Goal: Communication & Community: Answer question/provide support

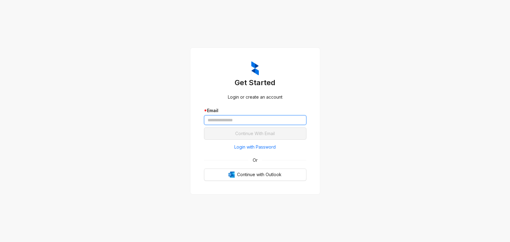
click at [269, 121] on input "text" at bounding box center [255, 120] width 102 height 10
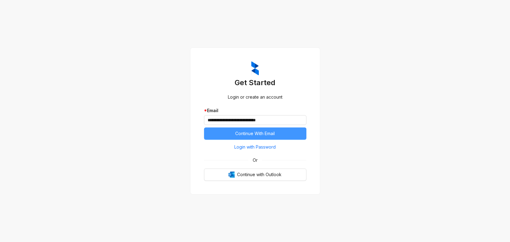
click at [264, 133] on span "Continue With Email" at bounding box center [255, 133] width 40 height 7
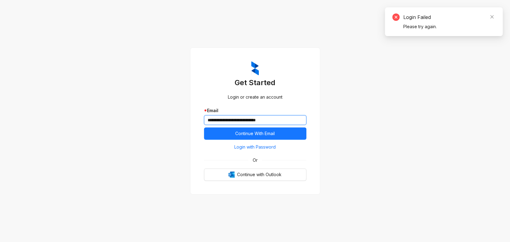
drag, startPoint x: 234, startPoint y: 118, endPoint x: 185, endPoint y: 119, distance: 49.4
click at [185, 119] on div "**********" at bounding box center [255, 121] width 510 height 242
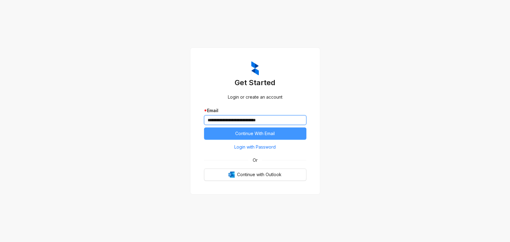
type input "**********"
click at [233, 129] on button "Continue With Email" at bounding box center [255, 134] width 102 height 12
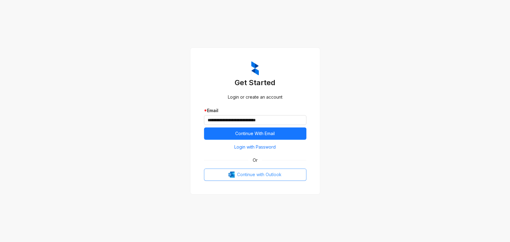
click at [254, 172] on span "Continue with Outlook" at bounding box center [259, 175] width 44 height 7
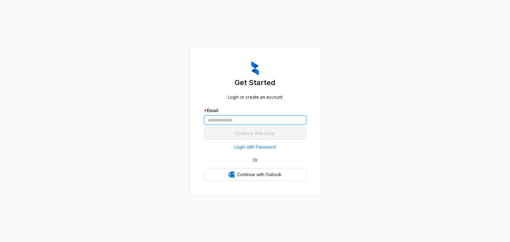
click at [264, 122] on input "text" at bounding box center [255, 120] width 102 height 10
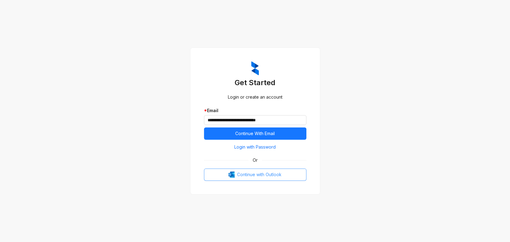
click at [265, 181] on div "**********" at bounding box center [255, 121] width 117 height 134
click at [265, 177] on span "Continue with Outlook" at bounding box center [259, 175] width 44 height 7
click at [259, 179] on button "Continue with Outlook" at bounding box center [255, 175] width 102 height 12
click at [258, 172] on span "Continue with Outlook" at bounding box center [259, 175] width 44 height 7
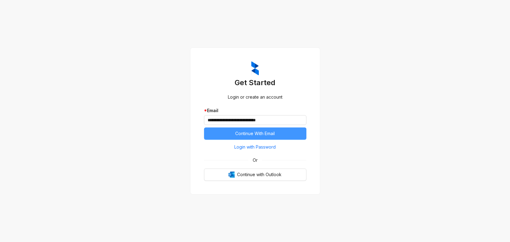
click at [264, 133] on span "Continue With Email" at bounding box center [255, 133] width 40 height 7
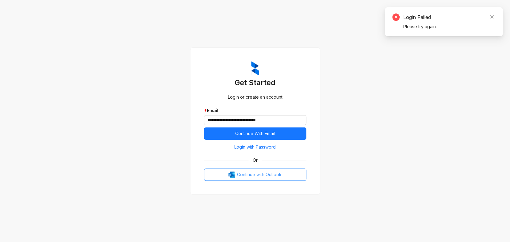
click at [264, 172] on span "Continue with Outlook" at bounding box center [259, 175] width 44 height 7
click at [256, 175] on span "Continue with Outlook" at bounding box center [259, 175] width 44 height 7
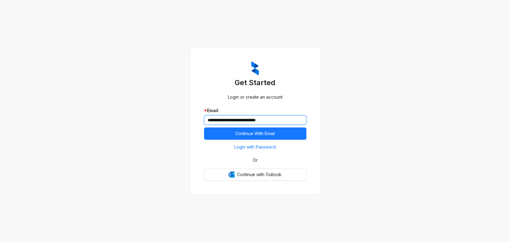
drag, startPoint x: 234, startPoint y: 120, endPoint x: 177, endPoint y: 118, distance: 56.8
click at [177, 118] on div "**********" at bounding box center [255, 121] width 510 height 242
type input "**********"
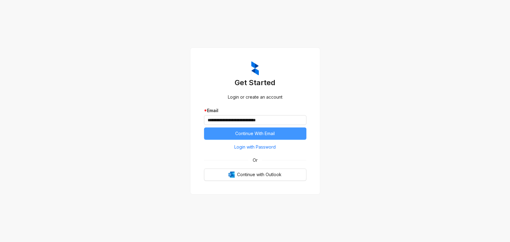
click at [250, 133] on span "Continue With Email" at bounding box center [255, 133] width 40 height 7
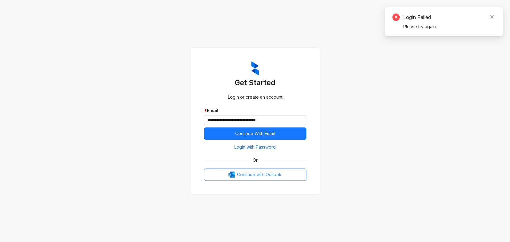
click at [263, 176] on span "Continue with Outlook" at bounding box center [259, 175] width 44 height 7
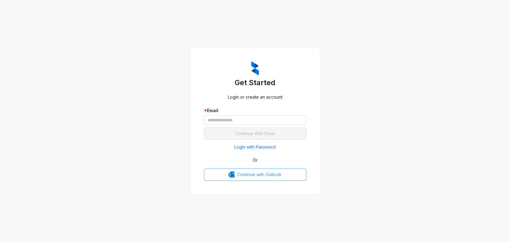
click at [288, 173] on button "Continue with Outlook" at bounding box center [255, 175] width 102 height 12
click at [265, 172] on span "Continue with Outlook" at bounding box center [259, 175] width 44 height 7
click at [260, 120] on input "text" at bounding box center [255, 120] width 102 height 10
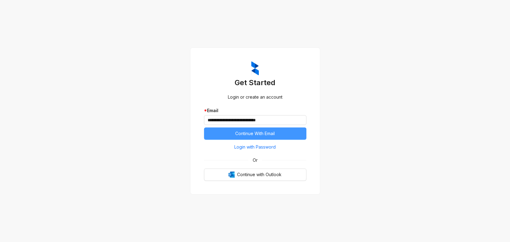
click at [256, 134] on span "Continue With Email" at bounding box center [255, 133] width 40 height 7
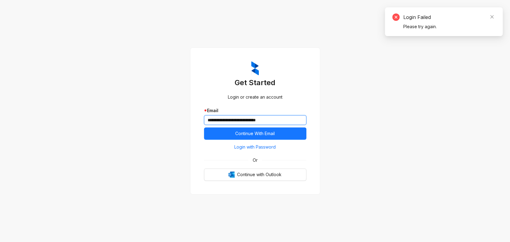
click at [234, 121] on input "**********" at bounding box center [255, 120] width 102 height 10
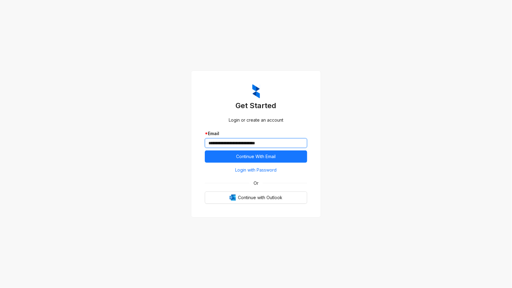
click at [232, 143] on input "**********" at bounding box center [256, 143] width 102 height 10
type input "**********"
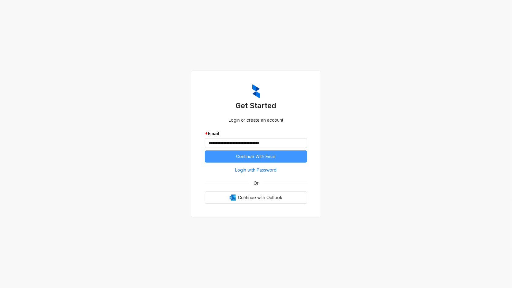
click at [296, 157] on button "Continue With Email" at bounding box center [256, 157] width 102 height 12
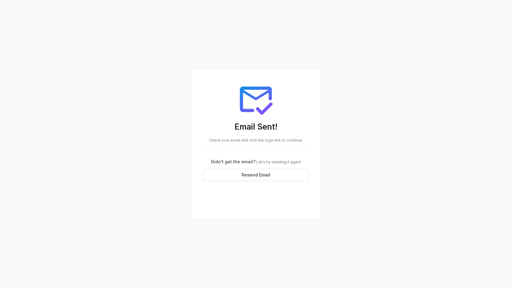
drag, startPoint x: 326, startPoint y: 0, endPoint x: 164, endPoint y: 0, distance: 162.6
click at [164, 0] on div "Email Sent! Check your email and click the login link to continue. Didn't get t…" at bounding box center [256, 144] width 512 height 288
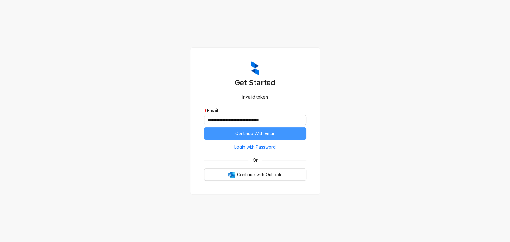
click at [267, 132] on span "Continue With Email" at bounding box center [255, 133] width 40 height 7
click at [277, 134] on button "Continue With Email" at bounding box center [255, 134] width 102 height 12
click at [264, 147] on span "Login with Password" at bounding box center [254, 147] width 41 height 7
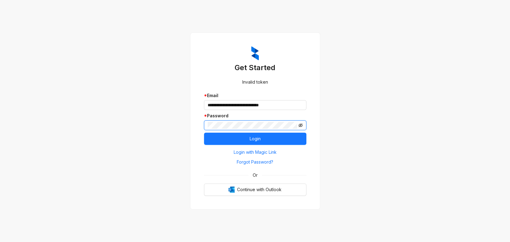
click at [302, 126] on icon "eye-invisible" at bounding box center [301, 126] width 4 height 4
click at [266, 133] on button "Login" at bounding box center [255, 139] width 102 height 12
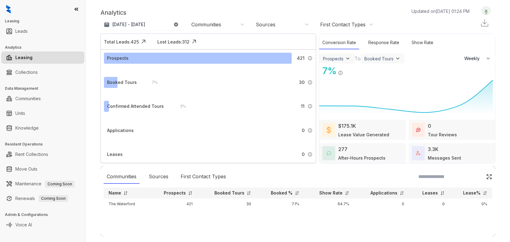
select select "******"
click at [33, 73] on link "Collections" at bounding box center [26, 72] width 22 height 12
click at [38, 71] on link "Collections" at bounding box center [26, 72] width 22 height 12
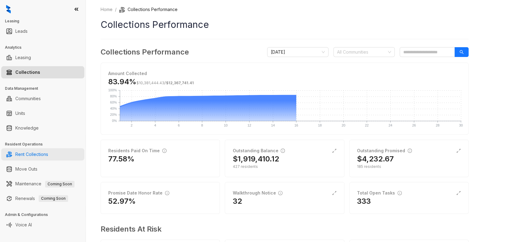
click at [34, 155] on link "Rent Collections" at bounding box center [31, 154] width 33 height 12
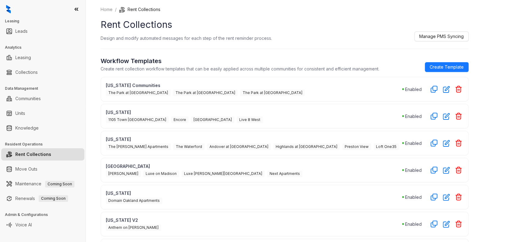
scroll to position [184, 0]
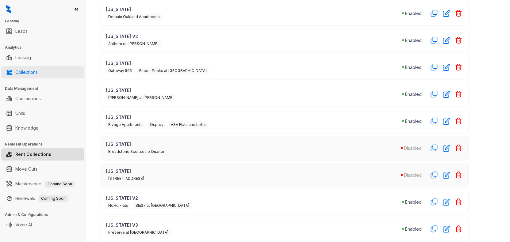
click at [22, 69] on link "Collections" at bounding box center [26, 72] width 22 height 12
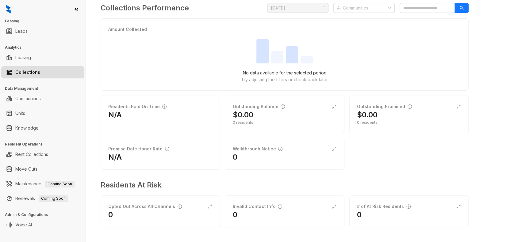
scroll to position [44, 0]
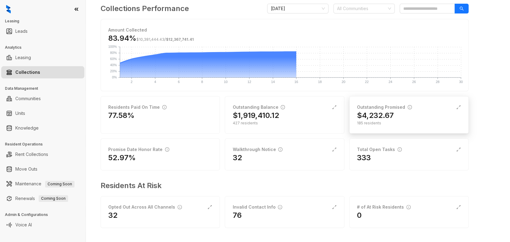
click at [402, 121] on div "185 residents" at bounding box center [409, 124] width 104 height 6
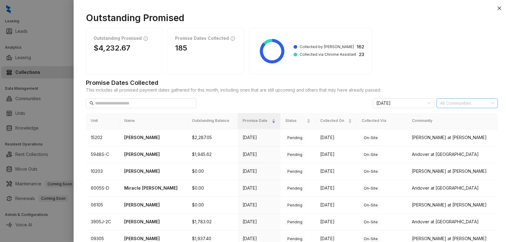
click at [451, 106] on div at bounding box center [464, 103] width 52 height 9
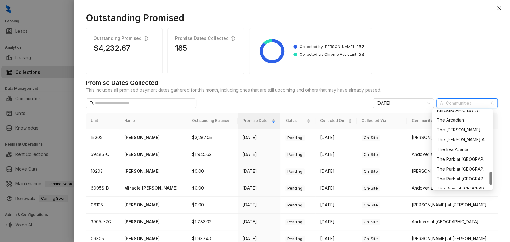
scroll to position [393, 0]
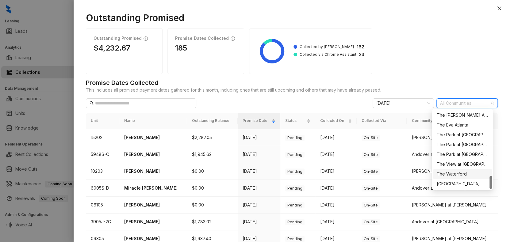
click at [456, 175] on div "The Waterford" at bounding box center [463, 174] width 52 height 7
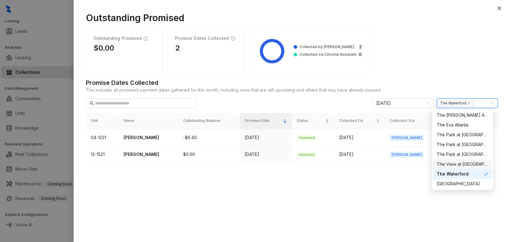
click at [415, 71] on div "Outstanding Promised $0.00 Promise Dates Collected 2 Collected by Kelsey 2 Coll…" at bounding box center [292, 51] width 412 height 46
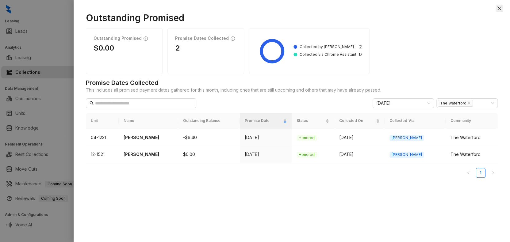
click at [498, 9] on icon "close" at bounding box center [500, 8] width 4 height 4
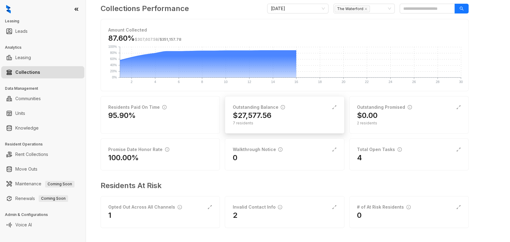
click at [271, 124] on div "7 residents" at bounding box center [285, 124] width 104 height 6
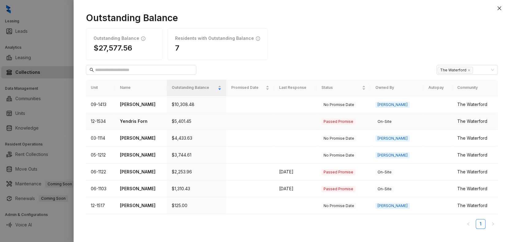
click at [130, 121] on p "Yendris Forn" at bounding box center [141, 121] width 42 height 7
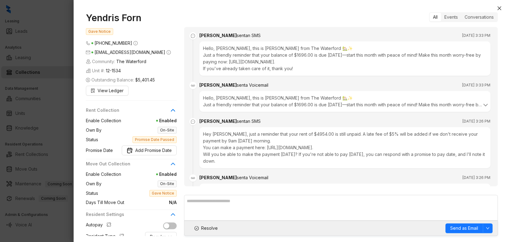
scroll to position [659, 0]
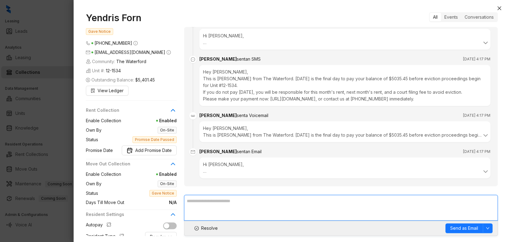
click at [214, 204] on textarea at bounding box center [341, 208] width 314 height 26
click at [228, 205] on textarea at bounding box center [341, 208] width 314 height 26
paste textarea "**********"
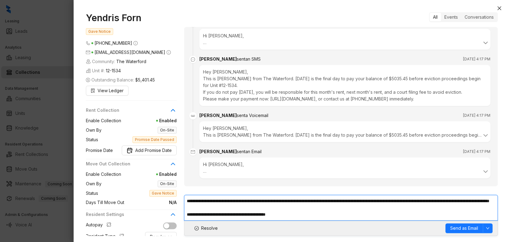
scroll to position [3, 0]
type textarea "**********"
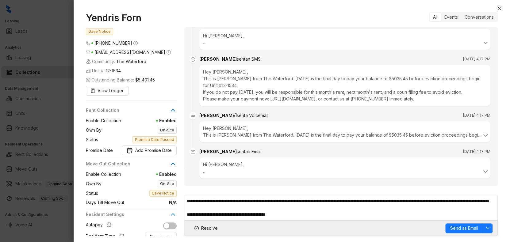
click at [206, 169] on br at bounding box center [204, 171] width 3 height 5
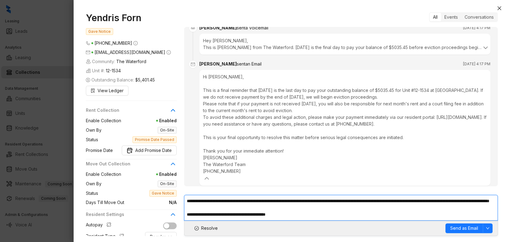
scroll to position [0, 0]
drag, startPoint x: 299, startPoint y: 217, endPoint x: 179, endPoint y: 183, distance: 124.2
click at [179, 183] on div "Yendris Forn Gave Notice (702) 640 7721 yendrisfornleon1987@gmail.com Community…" at bounding box center [292, 124] width 412 height 224
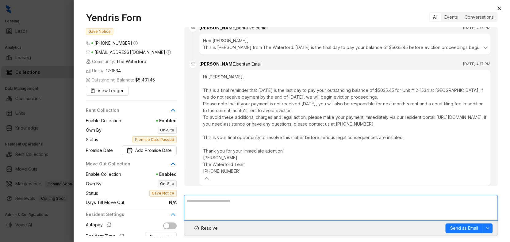
paste textarea "**********"
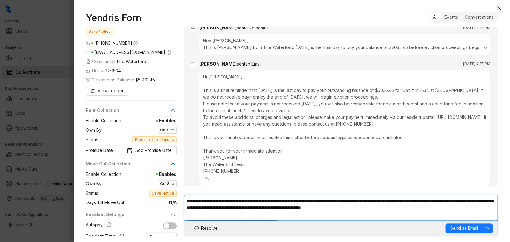
scroll to position [3, 0]
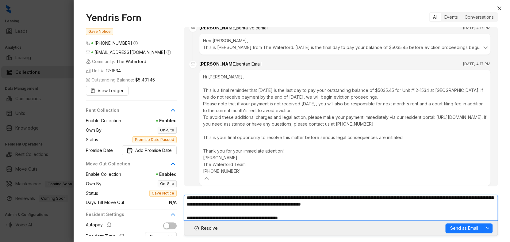
drag, startPoint x: 428, startPoint y: 205, endPoint x: 390, endPoint y: 204, distance: 38.1
click at [390, 204] on textarea "**********" at bounding box center [341, 208] width 314 height 26
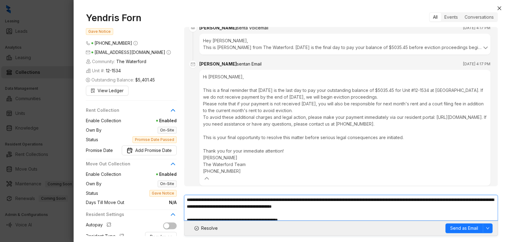
scroll to position [0, 0]
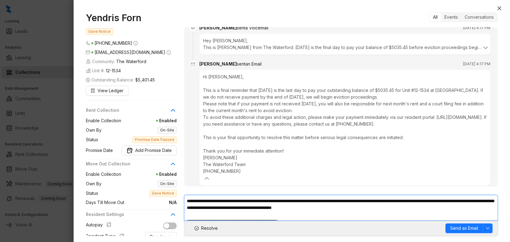
click at [187, 201] on textarea "**********" at bounding box center [341, 208] width 314 height 26
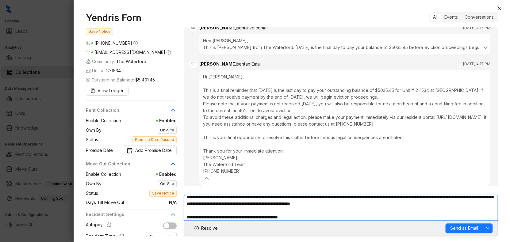
scroll to position [6, 0]
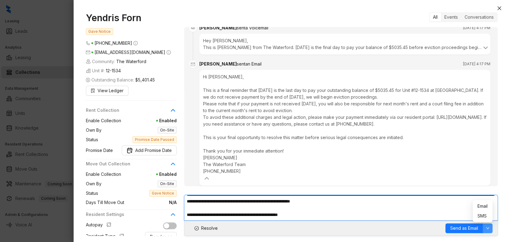
type textarea "**********"
click at [485, 227] on button "button" at bounding box center [488, 229] width 10 height 10
click at [482, 217] on span "SMS" at bounding box center [483, 216] width 10 height 7
click at [471, 225] on button "Send as SMS" at bounding box center [464, 229] width 37 height 10
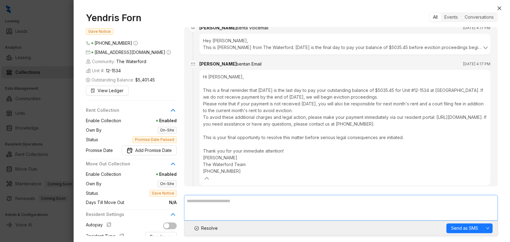
scroll to position [804, 0]
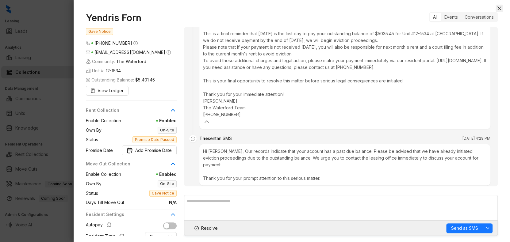
click at [498, 6] on icon "close" at bounding box center [499, 8] width 5 height 5
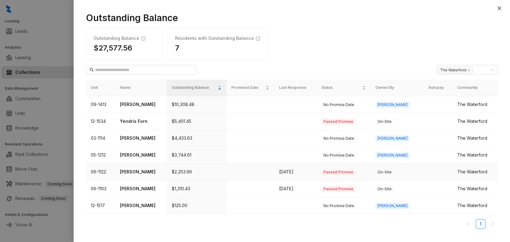
click at [371, 170] on td "Passed Promise" at bounding box center [344, 172] width 54 height 17
click at [154, 173] on p "LeAnesha Cameron" at bounding box center [141, 172] width 42 height 7
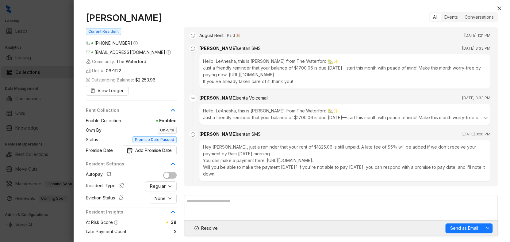
scroll to position [774, 0]
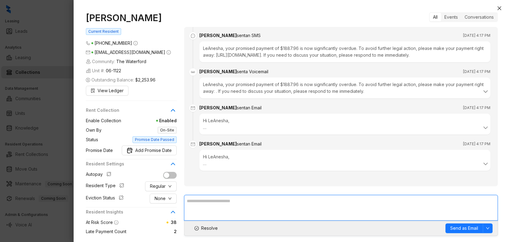
click at [253, 208] on textarea at bounding box center [341, 208] width 314 height 26
paste textarea "**********"
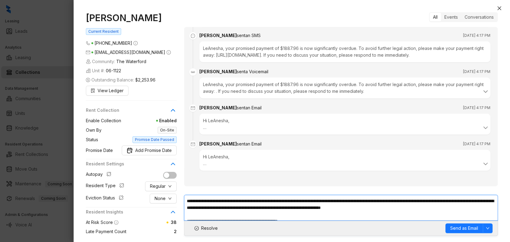
scroll to position [3, 0]
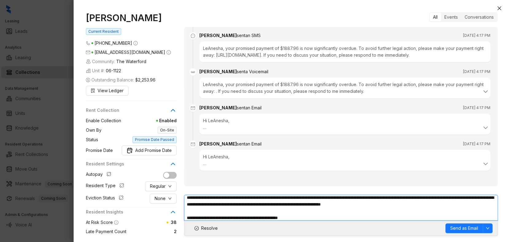
drag, startPoint x: 449, startPoint y: 203, endPoint x: 413, endPoint y: 203, distance: 35.6
click at [413, 203] on textarea "**********" at bounding box center [341, 208] width 314 height 26
drag, startPoint x: 451, startPoint y: 203, endPoint x: 412, endPoint y: 205, distance: 38.7
click at [412, 205] on textarea "**********" at bounding box center [341, 208] width 314 height 26
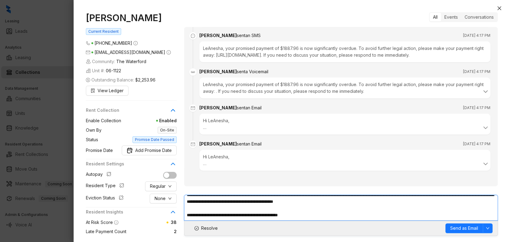
scroll to position [6, 0]
type textarea "**********"
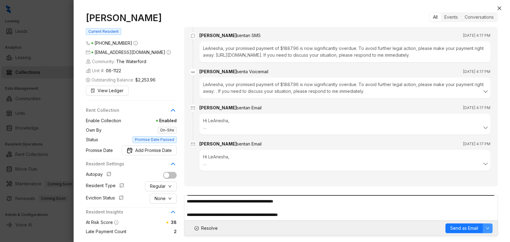
click at [490, 227] on button "button" at bounding box center [488, 229] width 10 height 10
click at [486, 217] on span "SMS" at bounding box center [483, 216] width 10 height 7
click at [455, 228] on span "Send as SMS" at bounding box center [464, 228] width 27 height 7
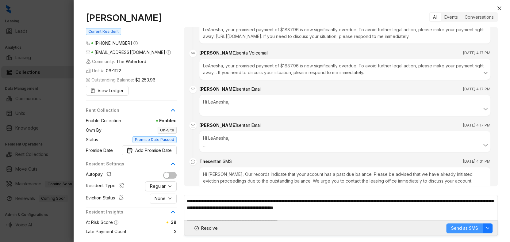
scroll to position [824, 0]
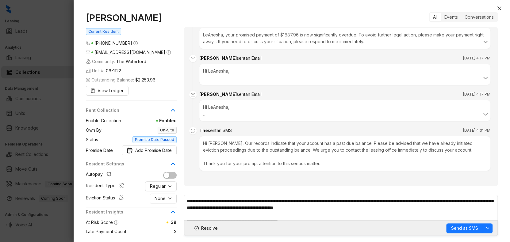
click at [192, 131] on icon "message" at bounding box center [193, 131] width 4 height 4
click at [205, 131] on div "The sent an SMS" at bounding box center [215, 130] width 33 height 7
click at [499, 8] on icon "close" at bounding box center [500, 8] width 4 height 4
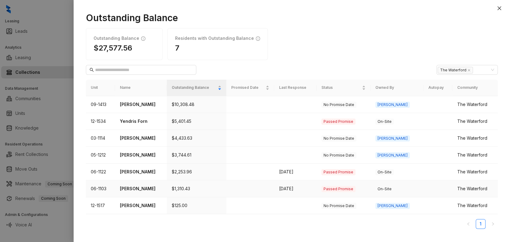
click at [264, 187] on td at bounding box center [250, 189] width 48 height 17
click at [136, 187] on p "Sanford Snipes II" at bounding box center [141, 189] width 42 height 7
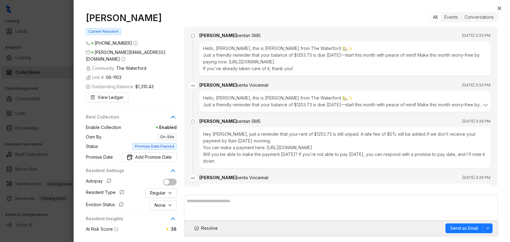
scroll to position [834, 0]
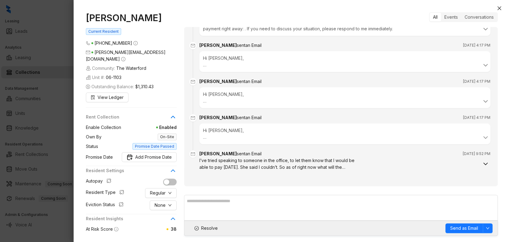
click at [482, 165] on icon at bounding box center [485, 163] width 7 height 7
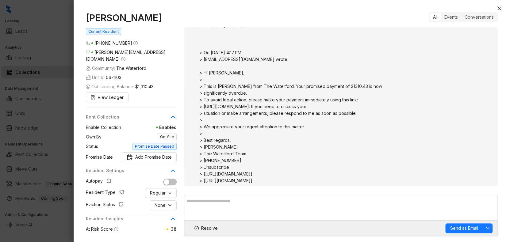
scroll to position [907, 0]
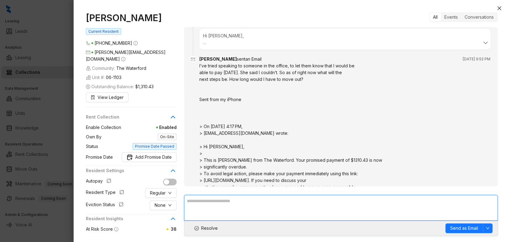
click at [254, 203] on textarea at bounding box center [341, 208] width 314 height 26
paste textarea "**********"
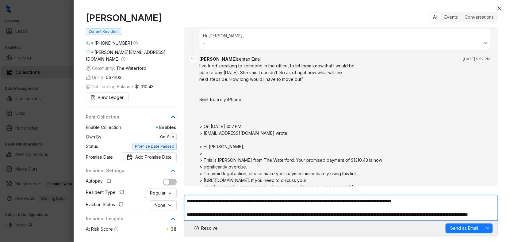
scroll to position [0, 0]
click at [186, 201] on textarea "**********" at bounding box center [341, 208] width 314 height 26
type textarea "**********"
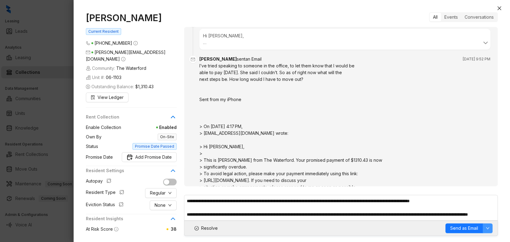
click at [490, 226] on button "button" at bounding box center [488, 229] width 10 height 10
click at [485, 216] on span "SMS" at bounding box center [483, 216] width 10 height 7
click at [463, 231] on span "Send as SMS" at bounding box center [464, 228] width 27 height 7
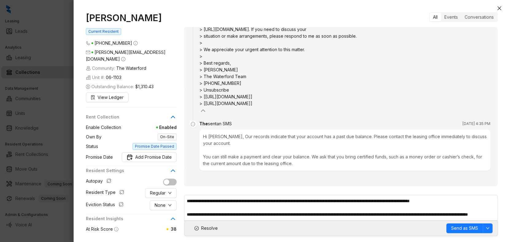
click at [55, 37] on div at bounding box center [255, 121] width 510 height 242
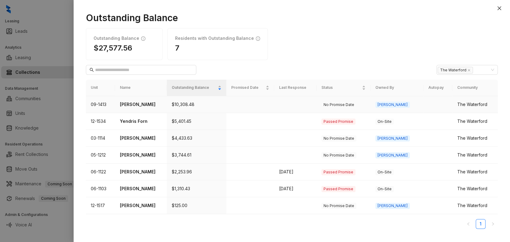
click at [273, 102] on td at bounding box center [250, 104] width 48 height 17
click at [149, 106] on p "Danny Johnson" at bounding box center [141, 104] width 42 height 7
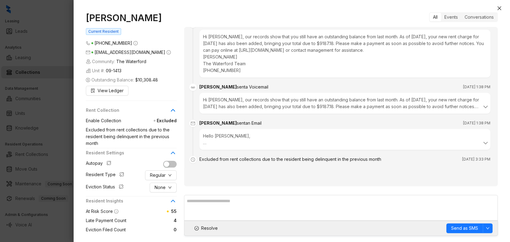
scroll to position [1112, 0]
click at [498, 6] on icon "close" at bounding box center [499, 8] width 5 height 5
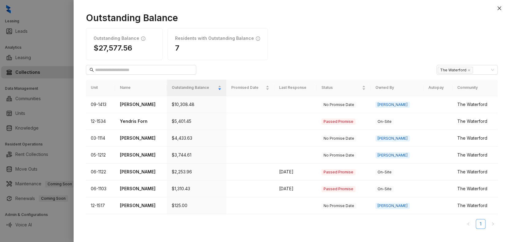
click at [481, 224] on link "1" at bounding box center [480, 224] width 9 height 9
click at [54, 92] on div at bounding box center [255, 121] width 510 height 242
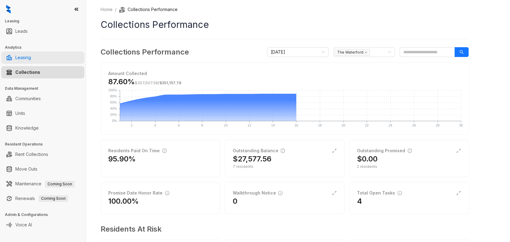
click at [31, 61] on link "Leasing" at bounding box center [23, 58] width 16 height 12
select select "******"
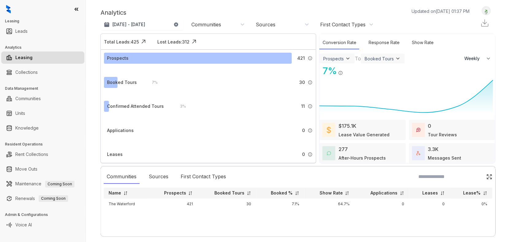
click at [218, 22] on div "Communities" at bounding box center [206, 24] width 30 height 7
click at [234, 13] on div "Analytics Updated on Sep 16, 2025, 01:37 PM" at bounding box center [288, 12] width 375 height 9
click at [213, 25] on div "Communities : 1" at bounding box center [210, 24] width 39 height 7
click at [33, 71] on link "Collections" at bounding box center [26, 72] width 22 height 12
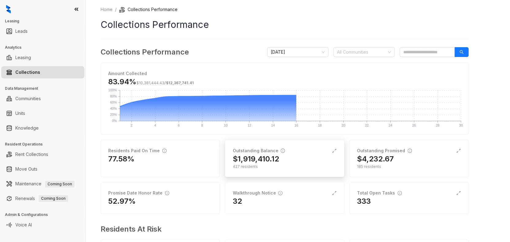
click at [245, 162] on h2 "$1,919,410.12" at bounding box center [256, 159] width 46 height 10
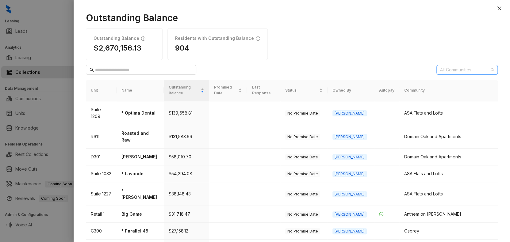
click at [452, 71] on div at bounding box center [464, 70] width 52 height 9
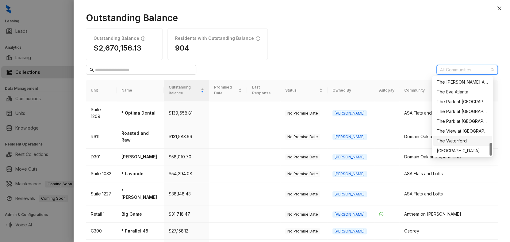
click at [454, 144] on div "The Waterford" at bounding box center [463, 141] width 52 height 7
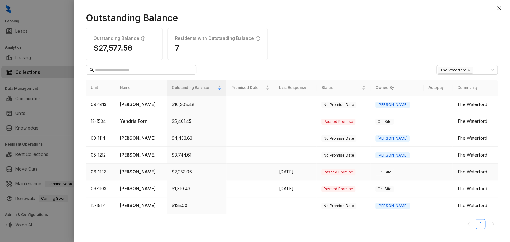
click at [422, 171] on td "On-Site" at bounding box center [397, 172] width 53 height 17
click at [185, 167] on td "$2,253.96" at bounding box center [197, 172] width 60 height 17
click at [141, 187] on p "Sanford Snipes II" at bounding box center [141, 189] width 42 height 7
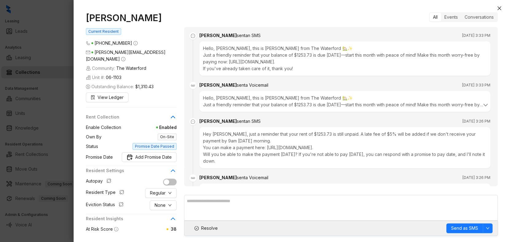
scroll to position [890, 0]
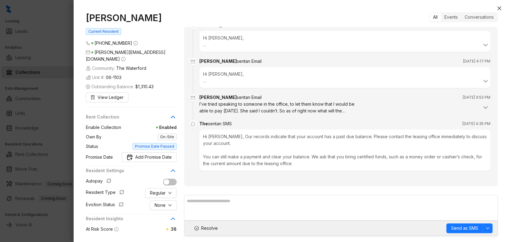
click at [404, 107] on div "I’ve tried speaking to someone in the office, to let them know that I would be …" at bounding box center [344, 107] width 291 height 13
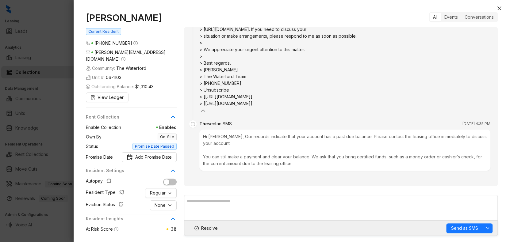
scroll to position [1086, 0]
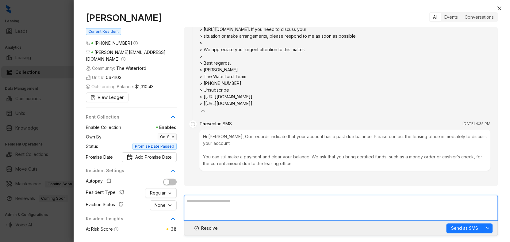
click at [245, 203] on textarea at bounding box center [341, 208] width 314 height 26
type textarea "**********"
drag, startPoint x: 301, startPoint y: 202, endPoint x: 160, endPoint y: 199, distance: 141.2
click at [160, 199] on div "Sanford Snipes II Current Resident (919) 998 9165 john.snipes87@gmail.com Commu…" at bounding box center [292, 124] width 412 height 224
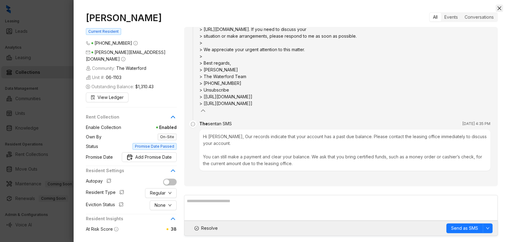
click at [499, 6] on icon "close" at bounding box center [499, 8] width 5 height 5
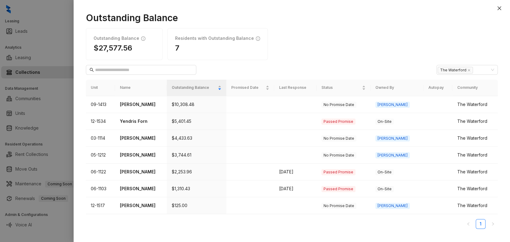
click at [50, 34] on div at bounding box center [255, 121] width 510 height 242
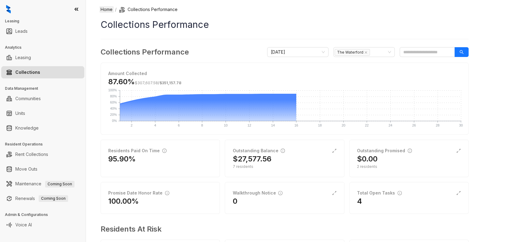
click at [106, 10] on link "Home" at bounding box center [106, 9] width 14 height 7
select select "******"
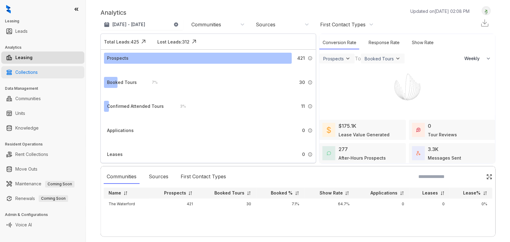
click at [27, 71] on link "Collections" at bounding box center [26, 72] width 22 height 12
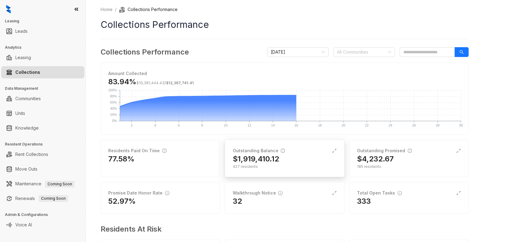
click at [283, 163] on div "$1,919,410.12" at bounding box center [285, 159] width 104 height 10
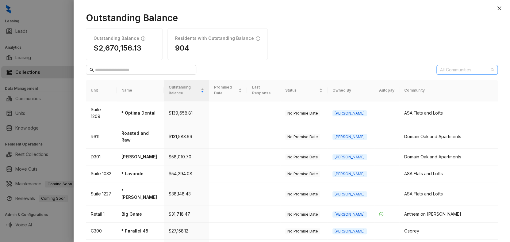
click at [469, 66] on div at bounding box center [464, 70] width 52 height 9
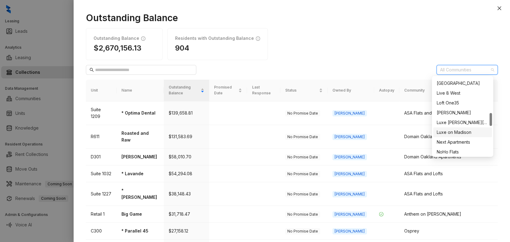
scroll to position [393, 0]
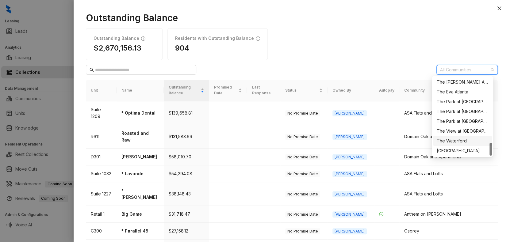
click at [457, 140] on div "The Waterford" at bounding box center [463, 141] width 52 height 7
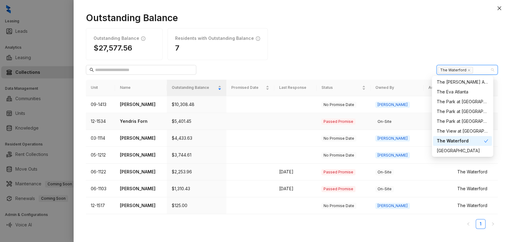
click at [125, 119] on p "Yendris Forn" at bounding box center [141, 121] width 42 height 7
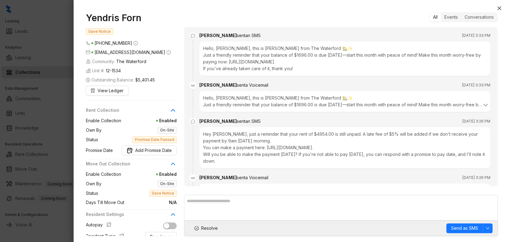
scroll to position [716, 0]
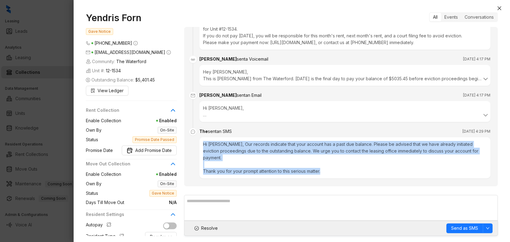
drag, startPoint x: 335, startPoint y: 165, endPoint x: 204, endPoint y: 135, distance: 134.4
click at [204, 137] on div "Hi Yendris, Our records indicate that your account has a past due balance. Plea…" at bounding box center [344, 157] width 291 height 41
drag, startPoint x: 204, startPoint y: 135, endPoint x: 210, endPoint y: 134, distance: 6.5
copy div "Hi Yendris, Our records indicate that your account has a past due balance. Plea…"
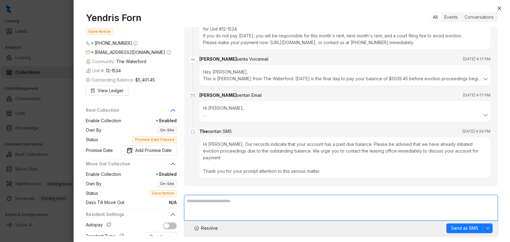
click at [215, 200] on textarea at bounding box center [341, 208] width 314 height 26
paste textarea "**********"
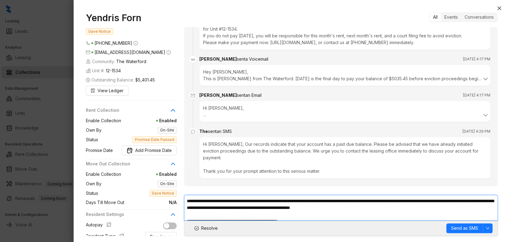
scroll to position [3, 0]
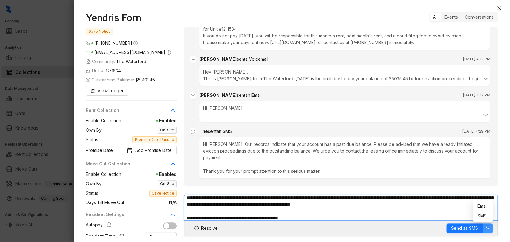
type textarea "**********"
click at [487, 226] on button "button" at bounding box center [488, 229] width 10 height 10
click at [481, 206] on span "Email" at bounding box center [483, 206] width 10 height 7
click at [473, 228] on span "Send as Email" at bounding box center [464, 228] width 28 height 7
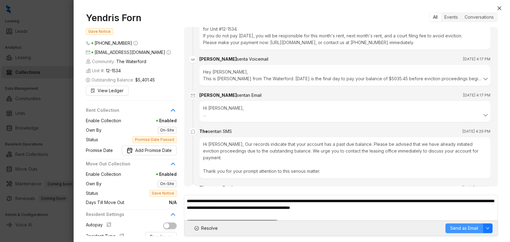
scroll to position [752, 0]
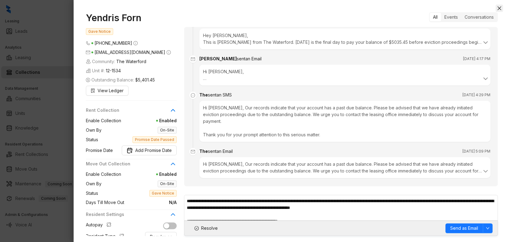
click at [501, 8] on icon "close" at bounding box center [499, 8] width 5 height 5
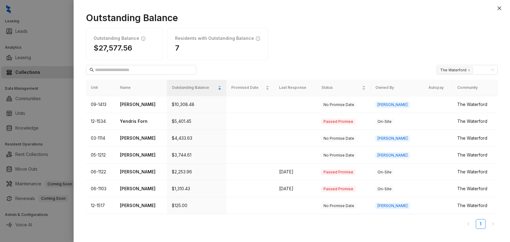
click at [501, 8] on icon "close" at bounding box center [499, 8] width 5 height 5
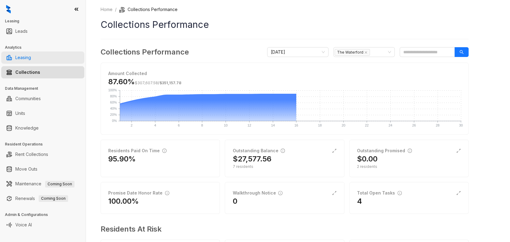
click at [27, 59] on link "Leasing" at bounding box center [23, 58] width 16 height 12
select select "******"
